Goal: Check status

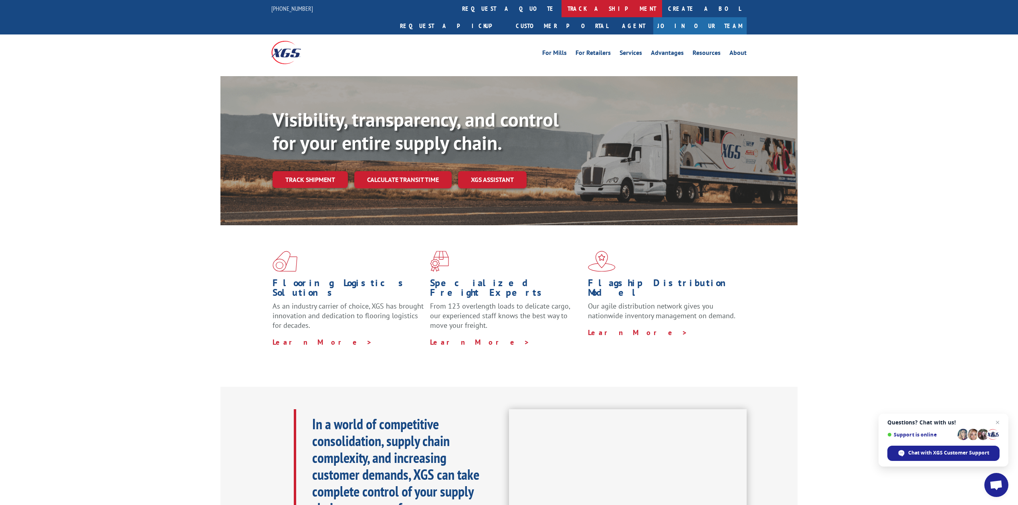
click at [562, 15] on link "track a shipment" at bounding box center [612, 8] width 101 height 17
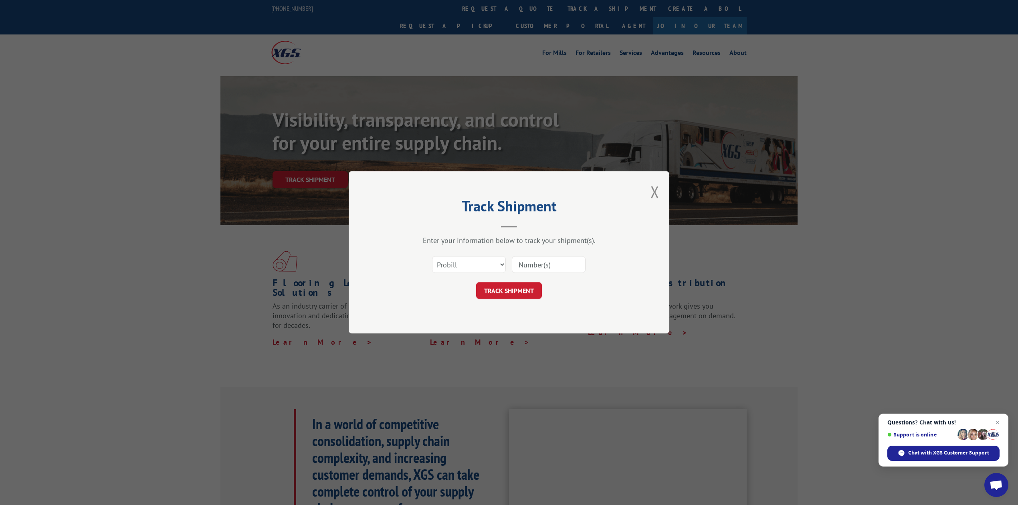
click at [433, 239] on div "Enter your information below to track your shipment(s)." at bounding box center [509, 240] width 241 height 9
click at [441, 257] on select "Select category... Probill BOL PO" at bounding box center [469, 265] width 74 height 17
select select "bol"
click at [432, 257] on select "Select category... Probill BOL PO" at bounding box center [469, 265] width 74 height 17
click at [539, 262] on input at bounding box center [549, 265] width 74 height 17
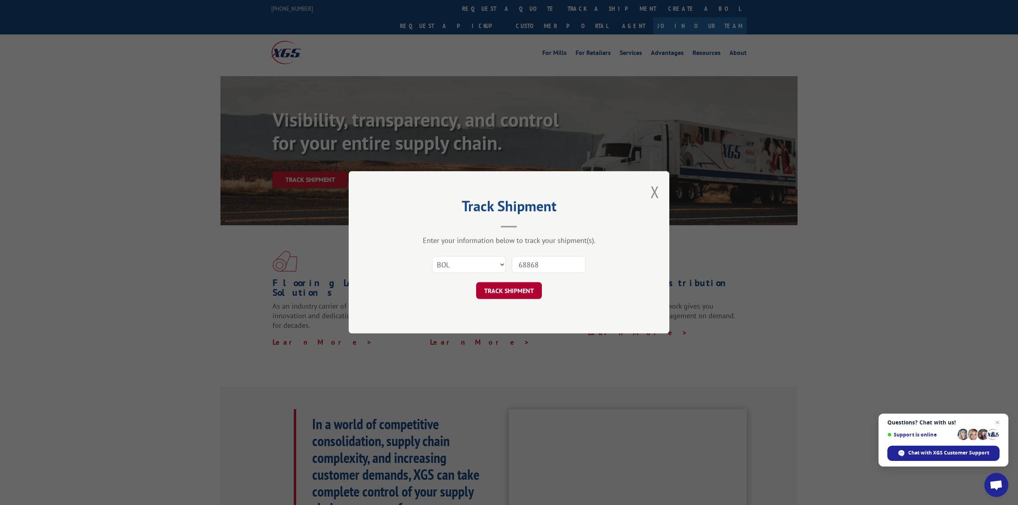
type input "68868"
click at [514, 289] on button "TRACK SHIPMENT" at bounding box center [509, 291] width 66 height 17
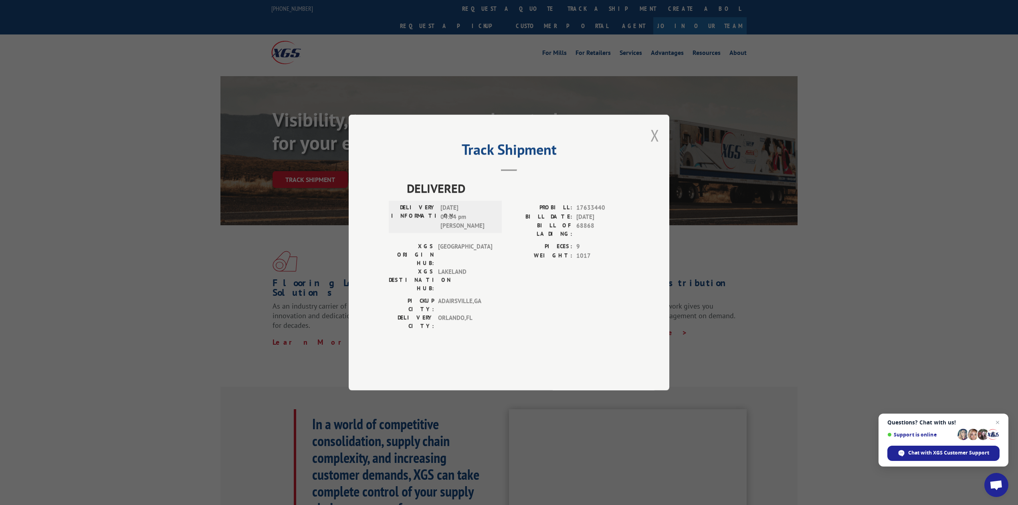
click at [653, 146] on button "Close modal" at bounding box center [655, 135] width 9 height 21
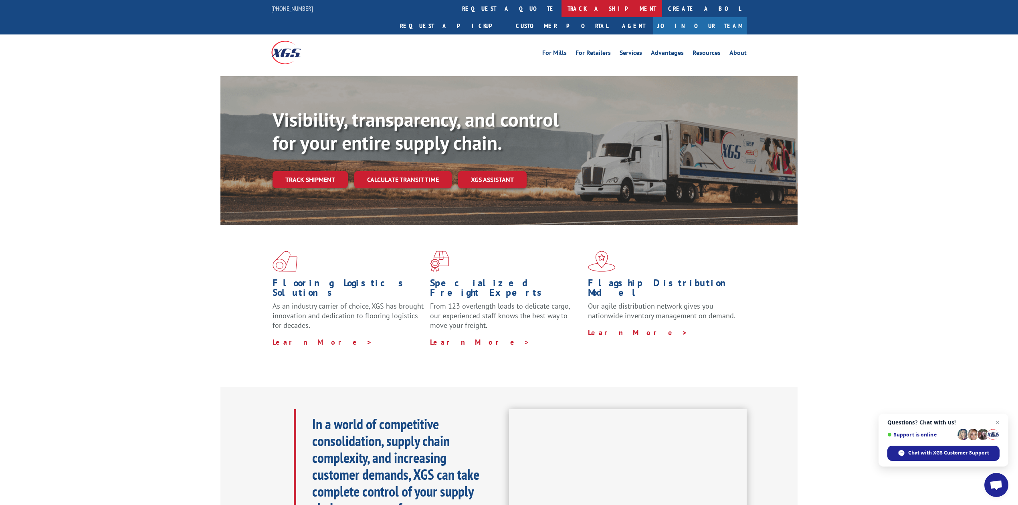
click at [562, 10] on link "track a shipment" at bounding box center [612, 8] width 101 height 17
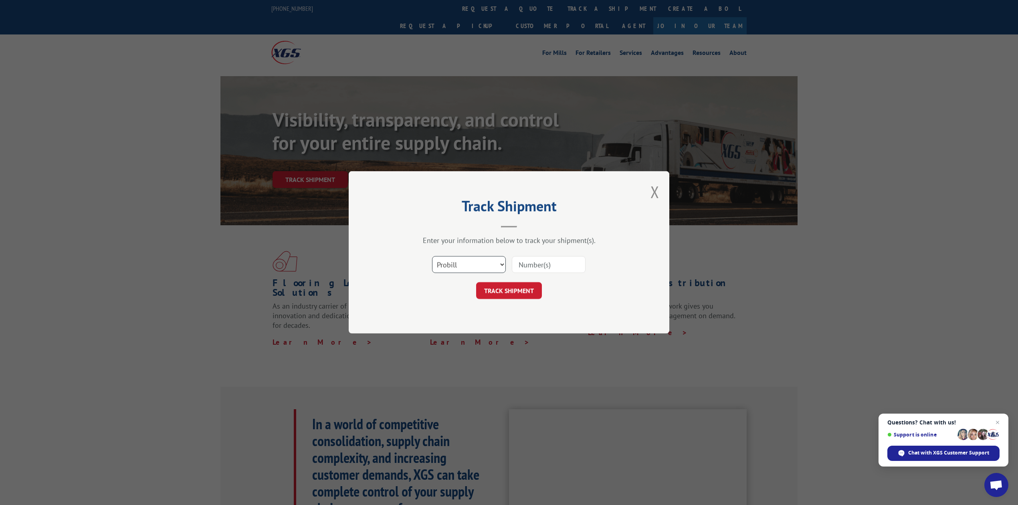
click at [453, 266] on select "Select category... Probill BOL PO" at bounding box center [469, 265] width 74 height 17
select select "bol"
click at [432, 257] on select "Select category... Probill BOL PO" at bounding box center [469, 265] width 74 height 17
drag, startPoint x: 544, startPoint y: 255, endPoint x: 542, endPoint y: 261, distance: 5.5
click at [544, 257] on div at bounding box center [549, 265] width 74 height 18
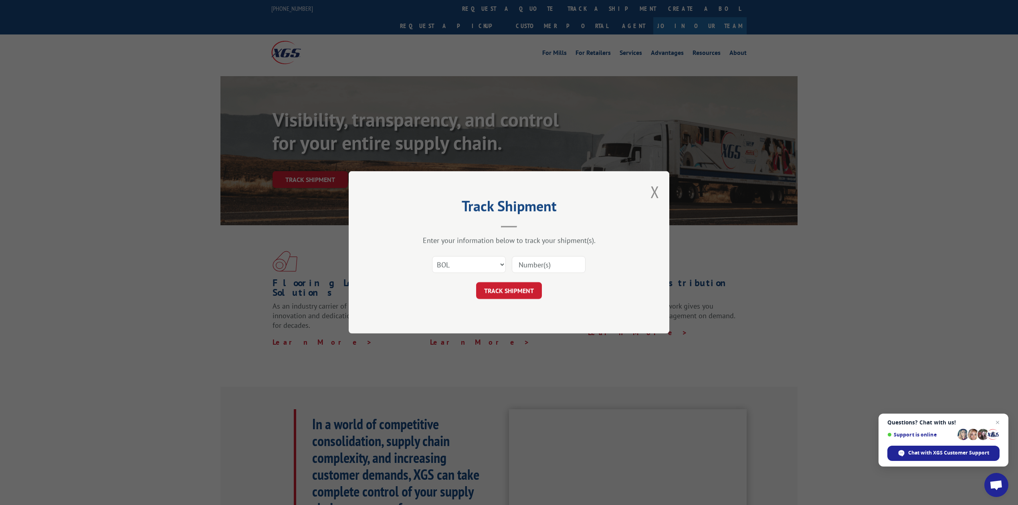
click at [542, 261] on input at bounding box center [549, 265] width 74 height 17
type input "8640847"
click at [513, 292] on button "TRACK SHIPMENT" at bounding box center [509, 291] width 66 height 17
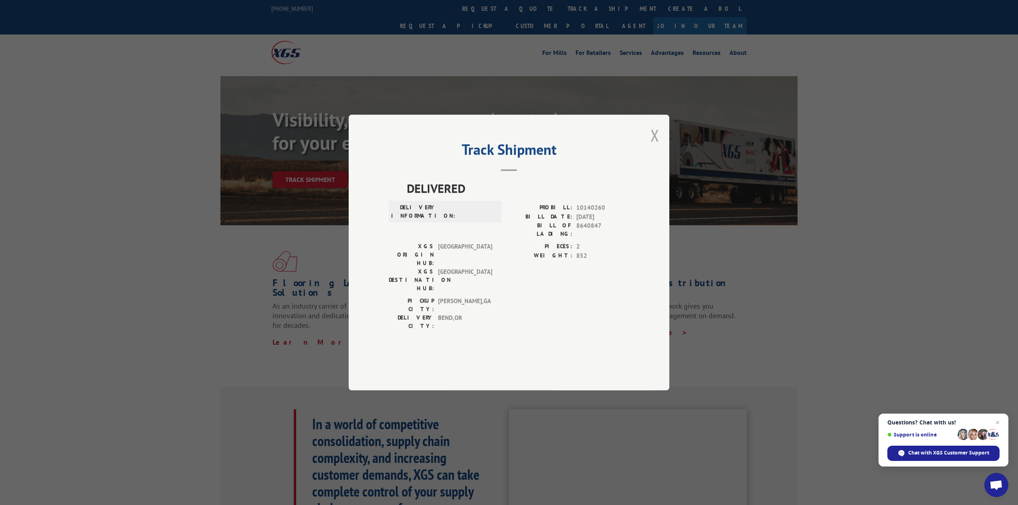
click at [657, 146] on button "Close modal" at bounding box center [655, 135] width 9 height 21
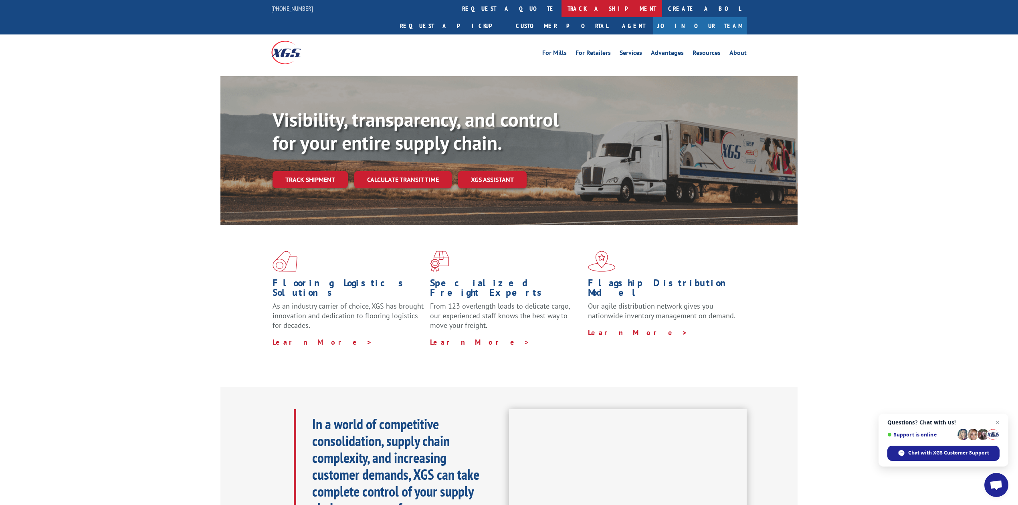
click at [562, 9] on link "track a shipment" at bounding box center [612, 8] width 101 height 17
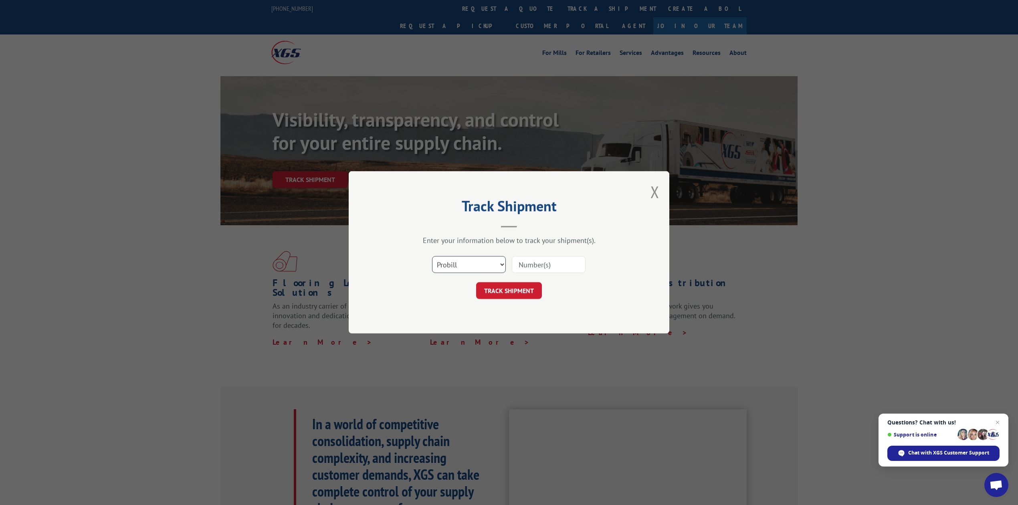
drag, startPoint x: 456, startPoint y: 263, endPoint x: 456, endPoint y: 271, distance: 7.6
click at [456, 263] on select "Select category... Probill BOL PO" at bounding box center [469, 265] width 74 height 17
select select "bol"
click at [432, 257] on select "Select category... Probill BOL PO" at bounding box center [469, 265] width 74 height 17
click at [538, 262] on input at bounding box center [549, 265] width 74 height 17
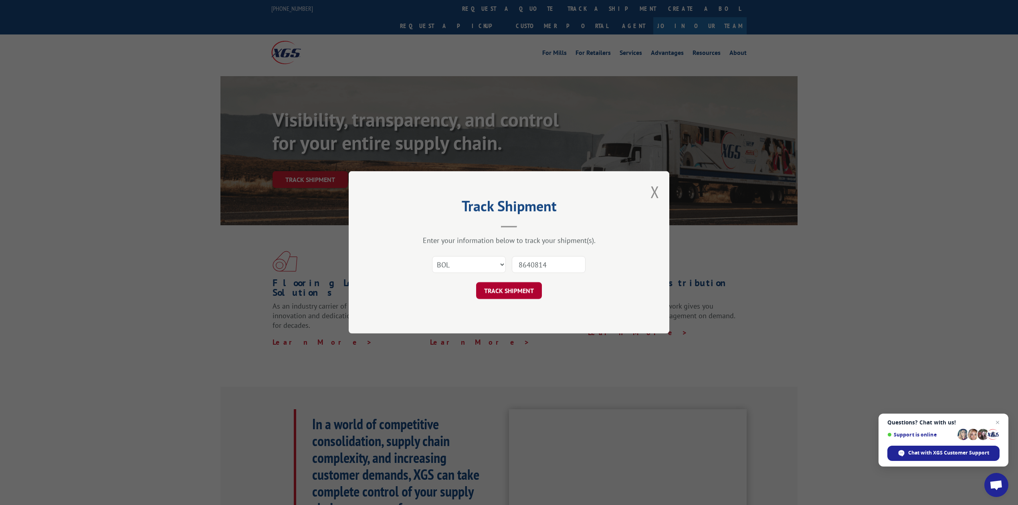
type input "8640814"
click at [528, 292] on button "TRACK SHIPMENT" at bounding box center [509, 291] width 66 height 17
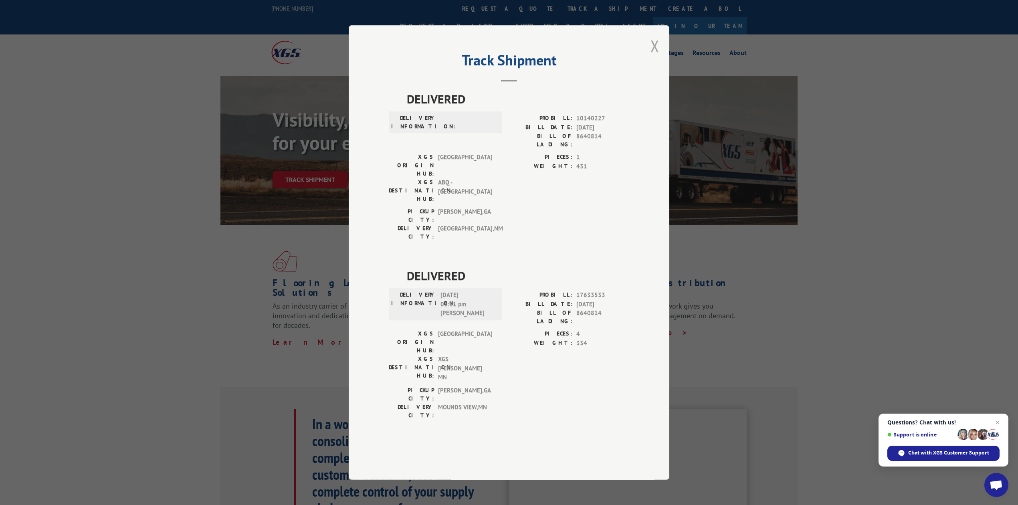
click at [651, 57] on button "Close modal" at bounding box center [655, 45] width 9 height 21
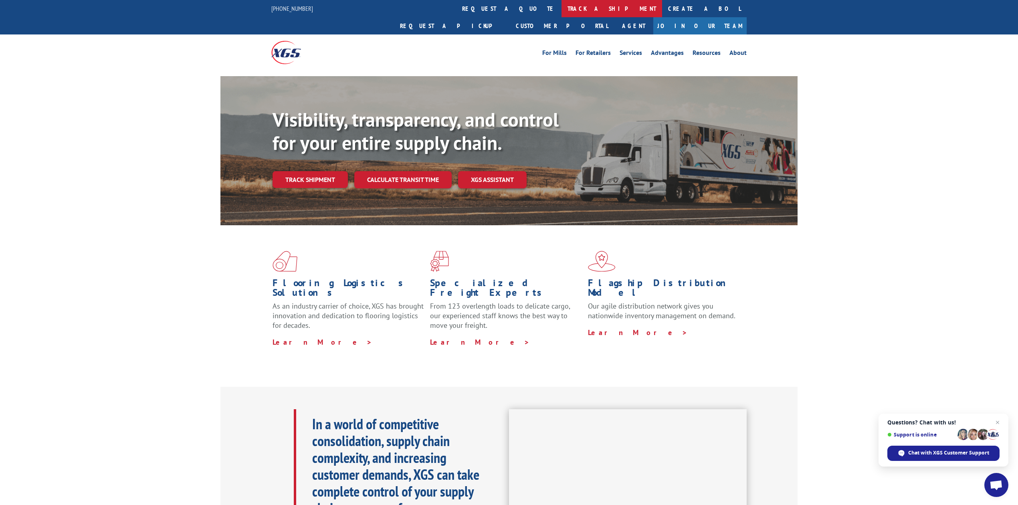
click at [562, 4] on link "track a shipment" at bounding box center [612, 8] width 101 height 17
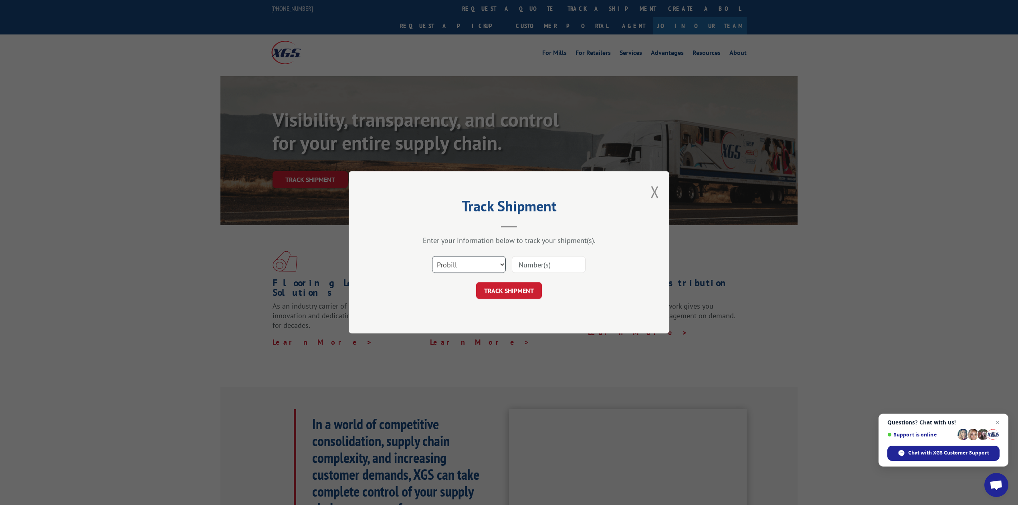
click at [476, 260] on select "Select category... Probill BOL PO" at bounding box center [469, 265] width 74 height 17
select select "bol"
click at [432, 257] on select "Select category... Probill BOL PO" at bounding box center [469, 265] width 74 height 17
click at [528, 269] on input at bounding box center [549, 265] width 74 height 17
type input "8640950"
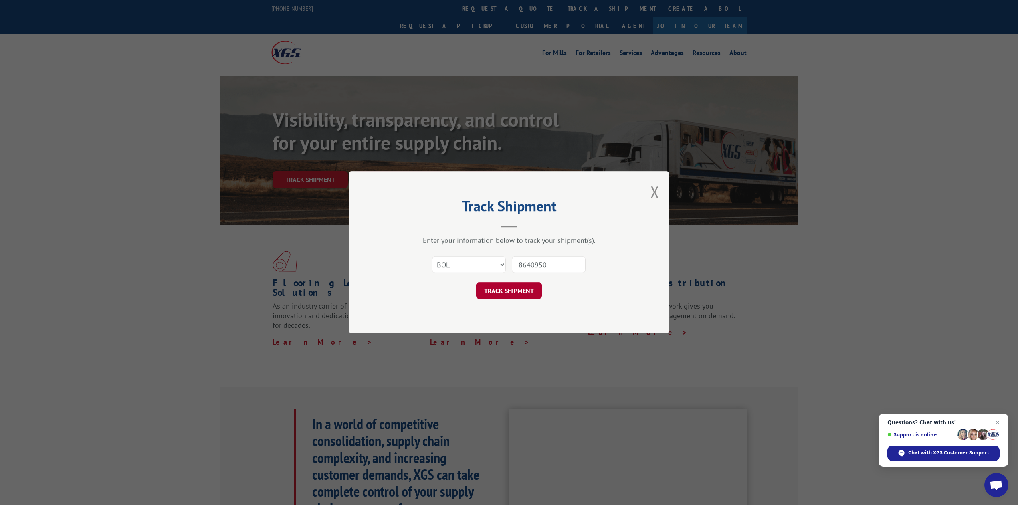
click at [531, 291] on button "TRACK SHIPMENT" at bounding box center [509, 291] width 66 height 17
